Goal: Book appointment/travel/reservation

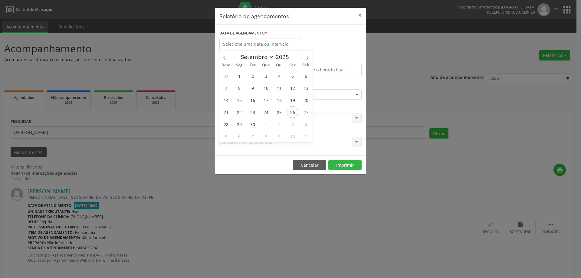
select select "8"
click at [304, 110] on span "27" at bounding box center [306, 112] width 12 height 12
type input "[DATE]"
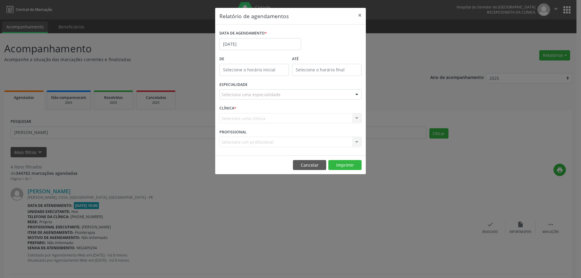
click at [276, 90] on div "ESPECIALIDADE Seleciona uma especialidade Todas as especialidades Alergologia A…" at bounding box center [290, 92] width 145 height 24
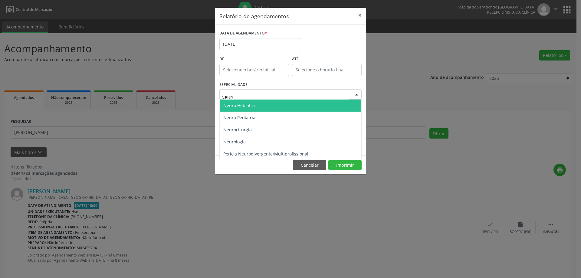
type input "NEURO"
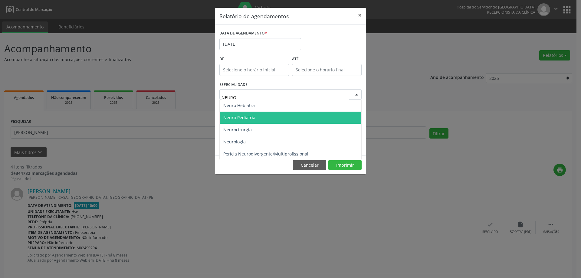
click at [262, 119] on span "Neuro Pediatria" at bounding box center [291, 118] width 142 height 12
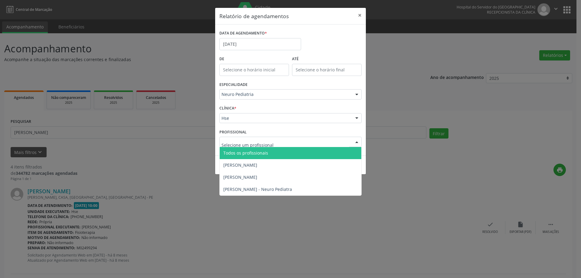
click at [288, 142] on div at bounding box center [290, 142] width 142 height 10
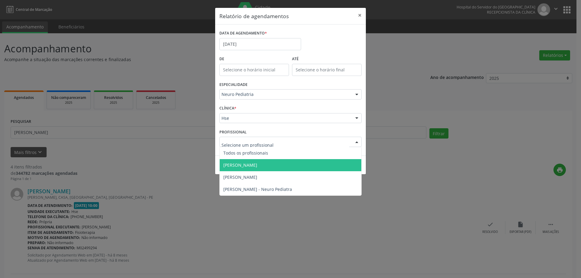
click at [257, 165] on span "[PERSON_NAME]" at bounding box center [240, 165] width 34 height 6
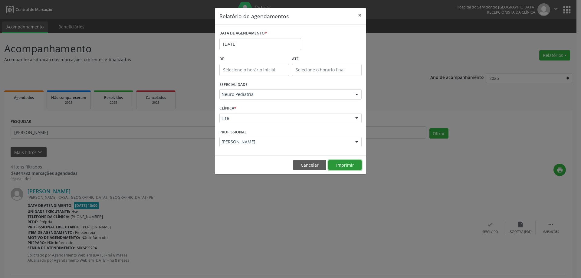
click at [353, 161] on button "Imprimir" at bounding box center [344, 165] width 33 height 10
